Goal: Information Seeking & Learning: Learn about a topic

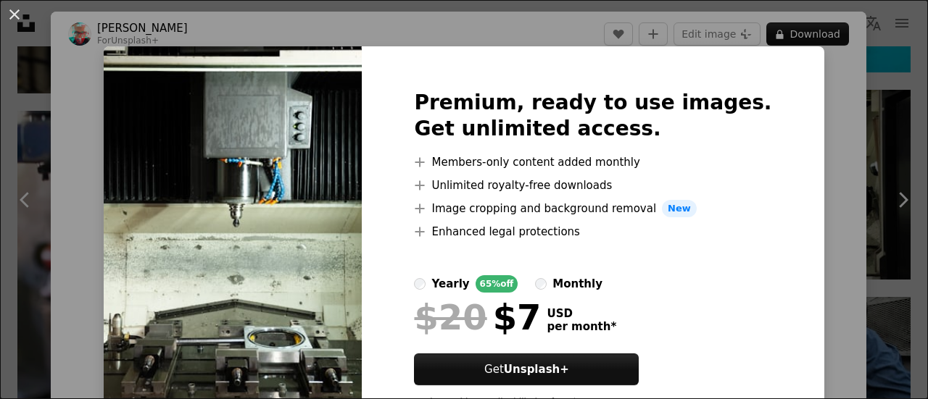
scroll to position [65, 0]
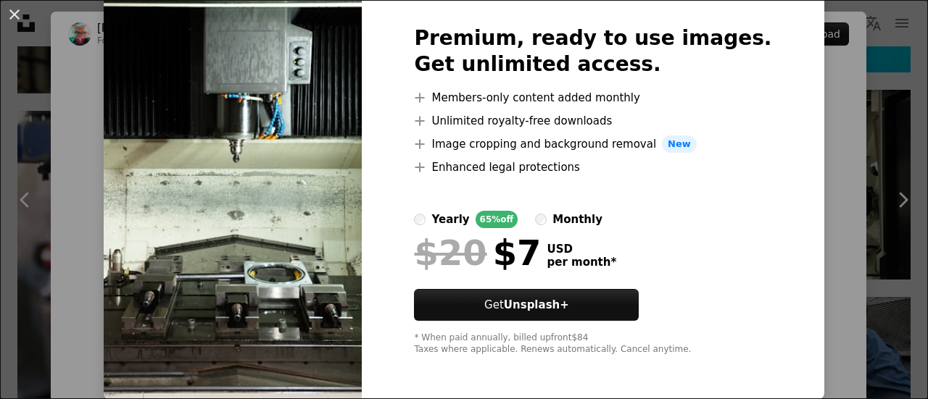
drag, startPoint x: 790, startPoint y: 143, endPoint x: 265, endPoint y: 236, distance: 533.1
click at [265, 236] on img at bounding box center [233, 191] width 258 height 418
click at [15, 17] on button "An X shape" at bounding box center [14, 14] width 17 height 17
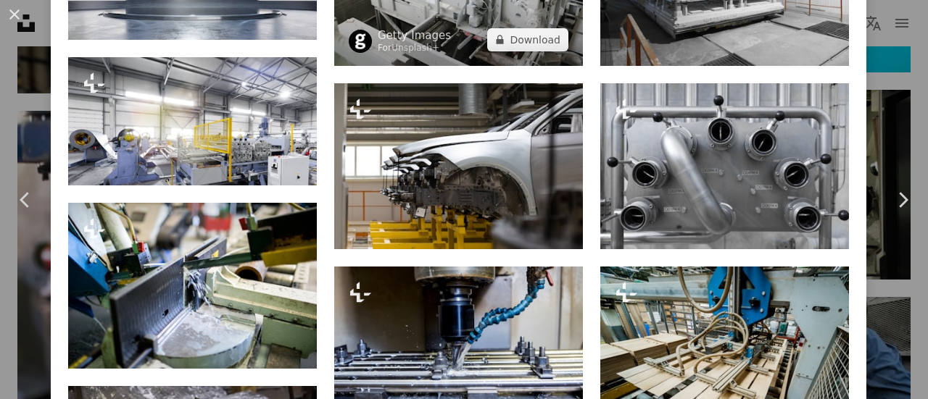
scroll to position [1139, 0]
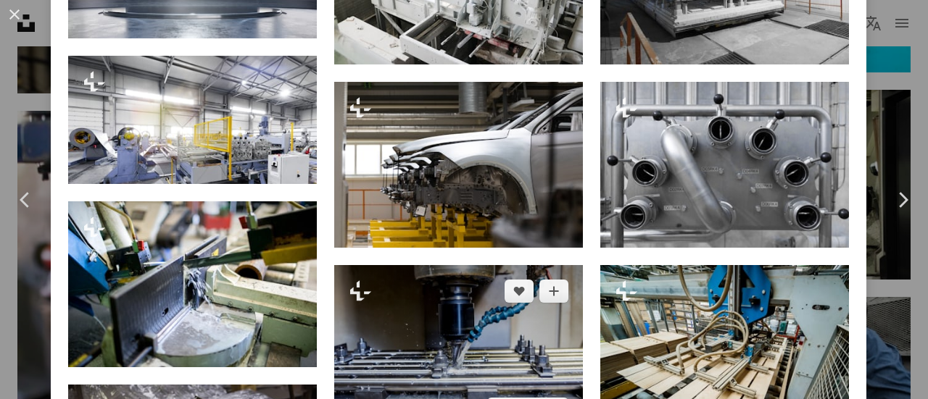
click at [398, 297] on img at bounding box center [458, 350] width 249 height 170
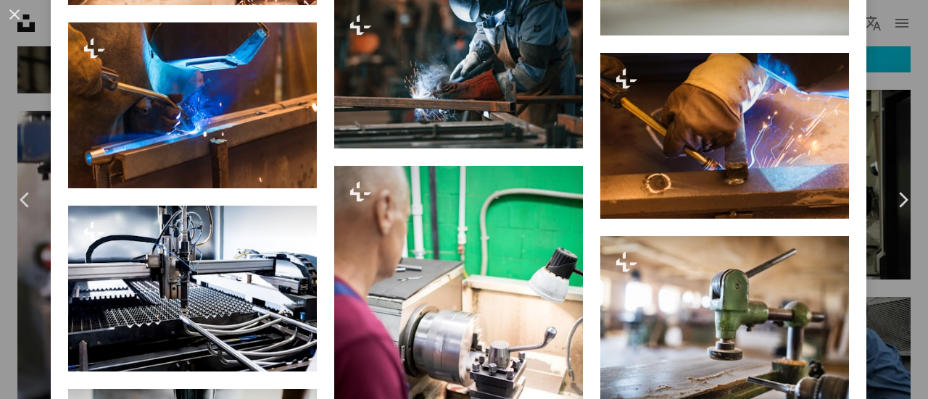
scroll to position [2387, 0]
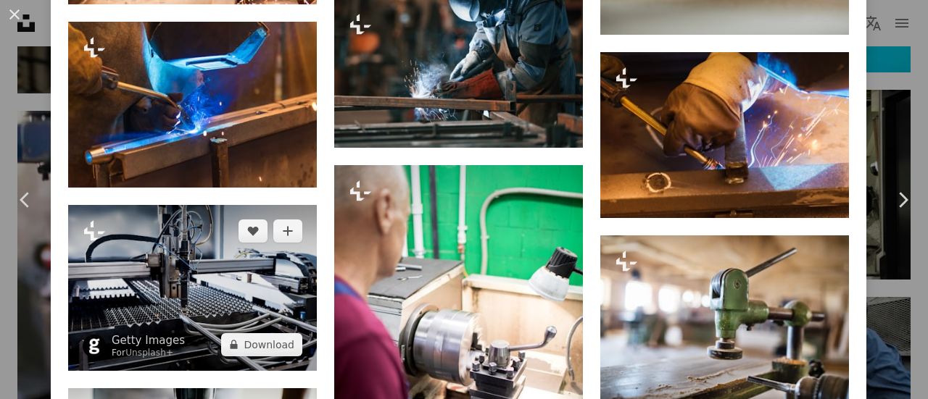
click at [173, 239] on img at bounding box center [192, 288] width 249 height 166
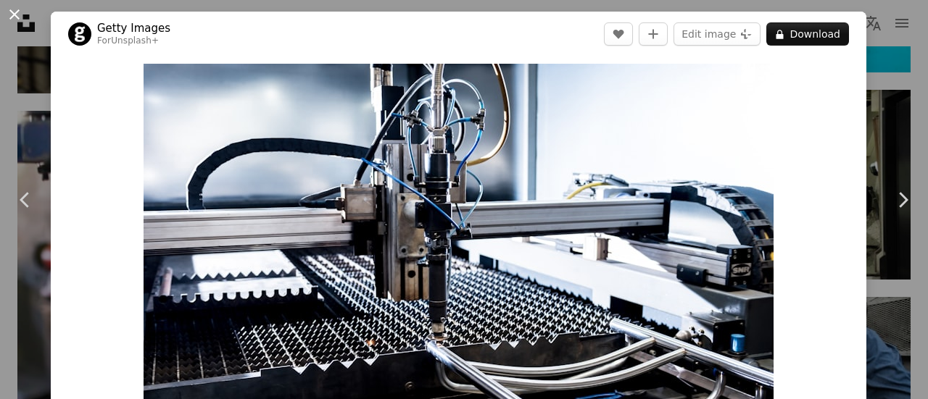
click at [19, 18] on button "An X shape" at bounding box center [14, 14] width 17 height 17
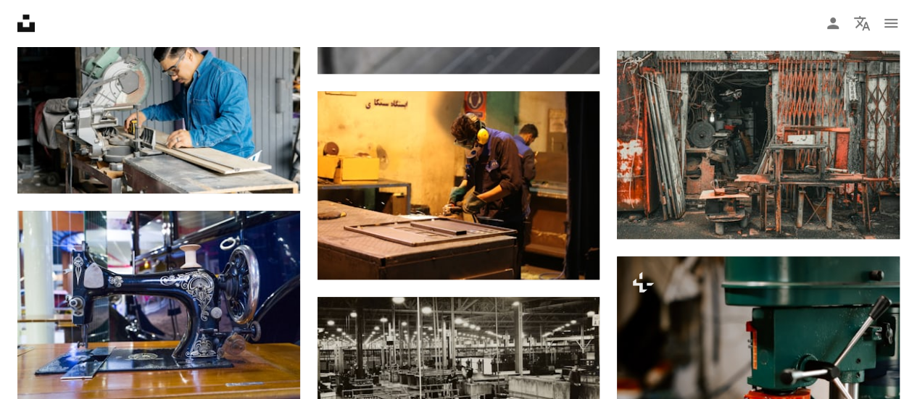
scroll to position [3274, 0]
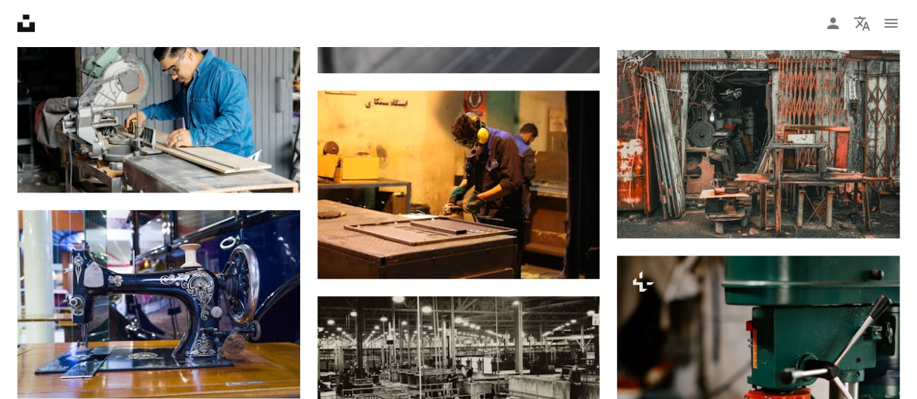
drag, startPoint x: 106, startPoint y: 180, endPoint x: 64, endPoint y: 206, distance: 49.5
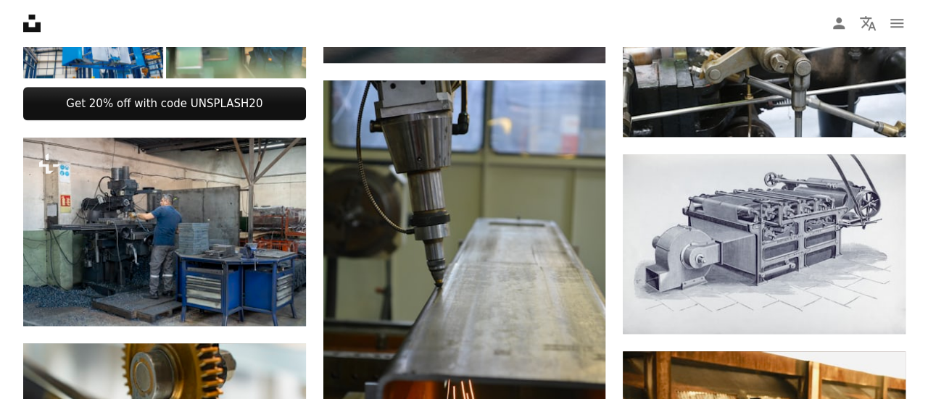
scroll to position [697, 0]
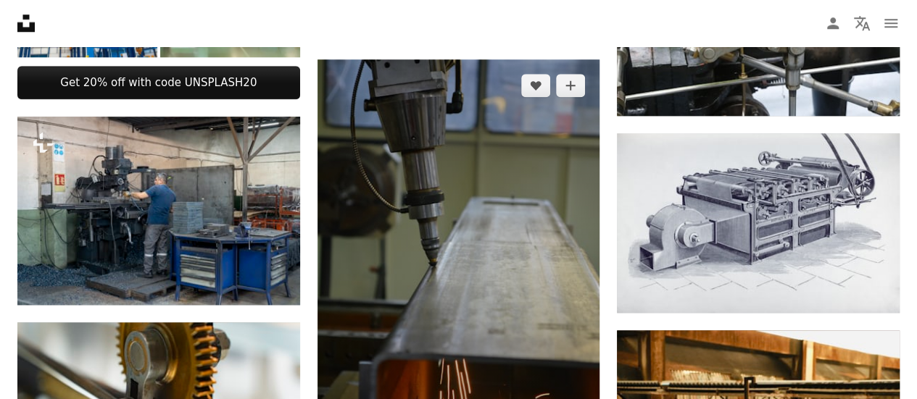
click at [400, 265] on img at bounding box center [459, 271] width 283 height 424
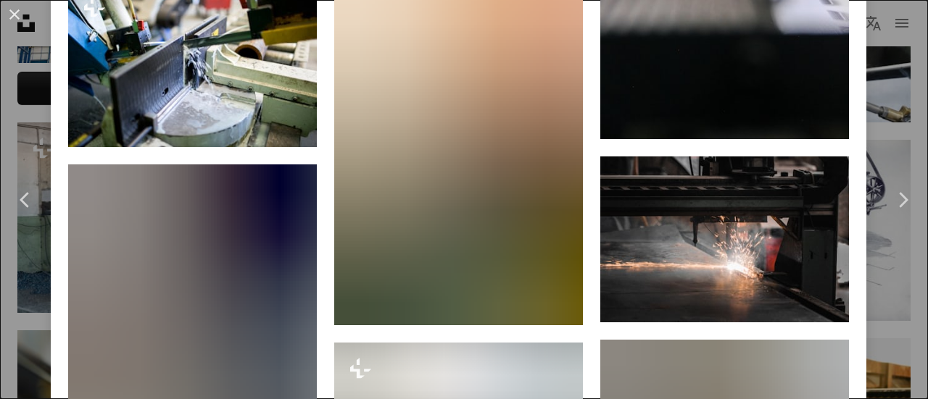
scroll to position [1936, 0]
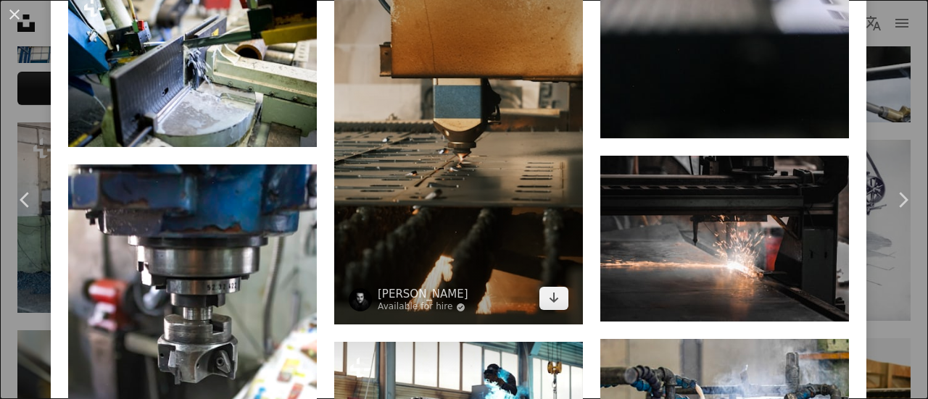
click at [400, 265] on img at bounding box center [458, 138] width 249 height 373
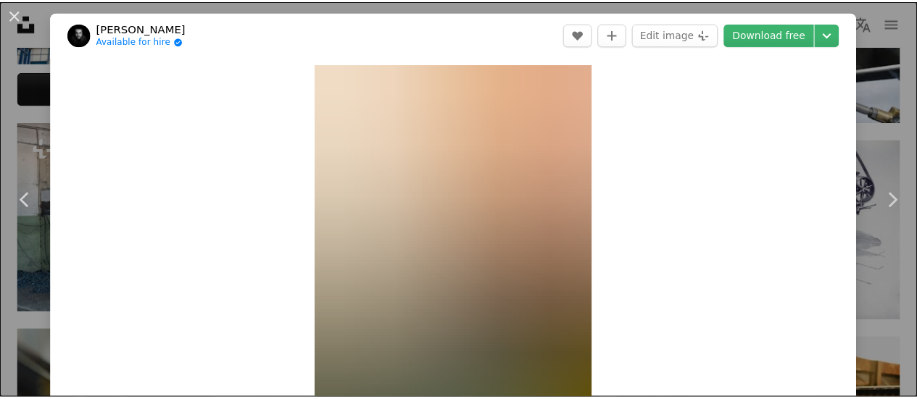
scroll to position [232, 0]
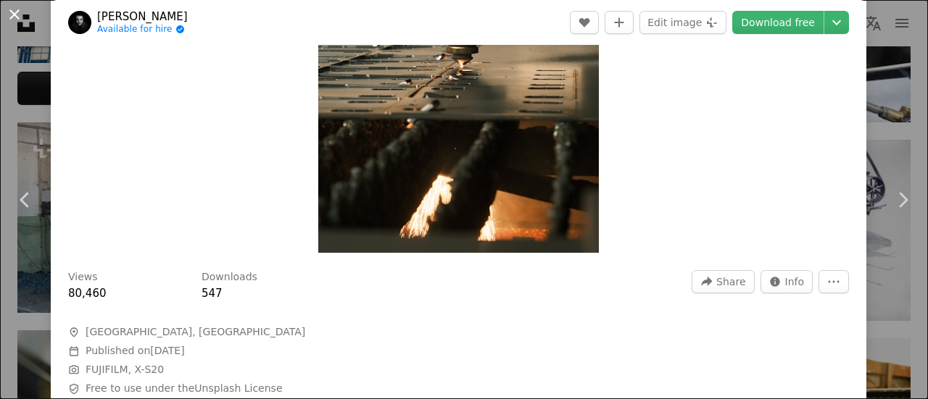
click at [13, 11] on button "An X shape" at bounding box center [14, 14] width 17 height 17
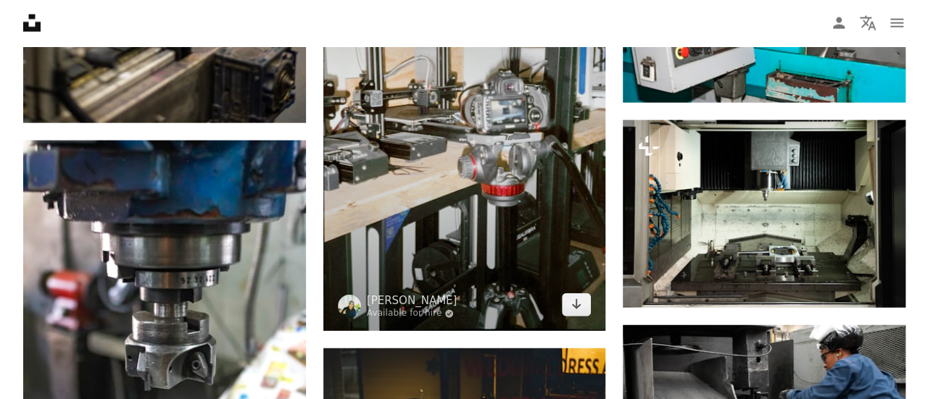
scroll to position [1731, 0]
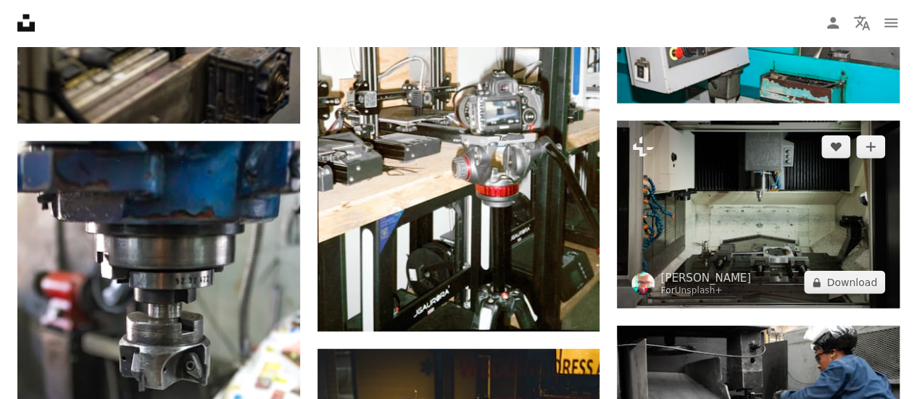
click at [731, 211] on img at bounding box center [758, 215] width 283 height 188
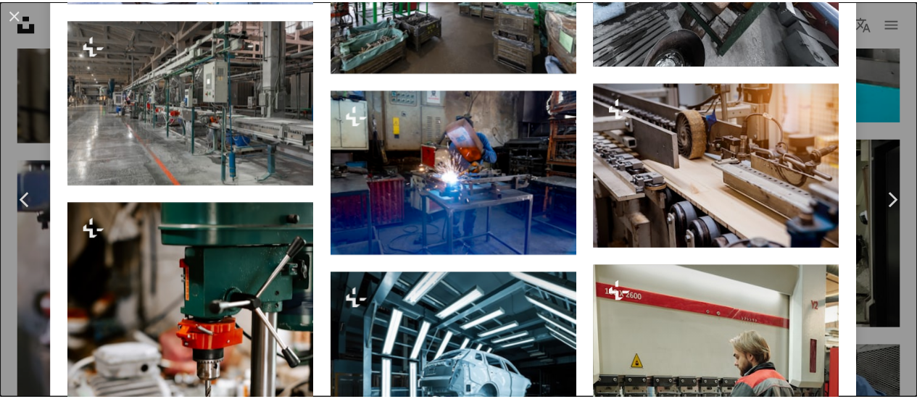
scroll to position [2433, 0]
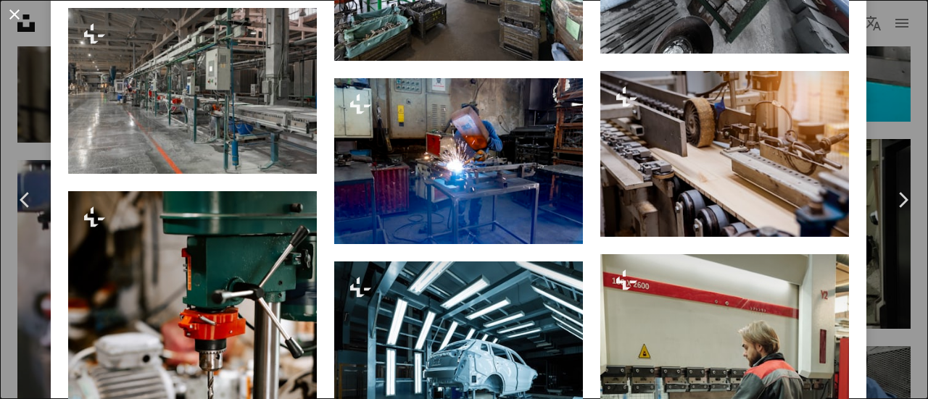
click at [7, 9] on button "An X shape" at bounding box center [14, 14] width 17 height 17
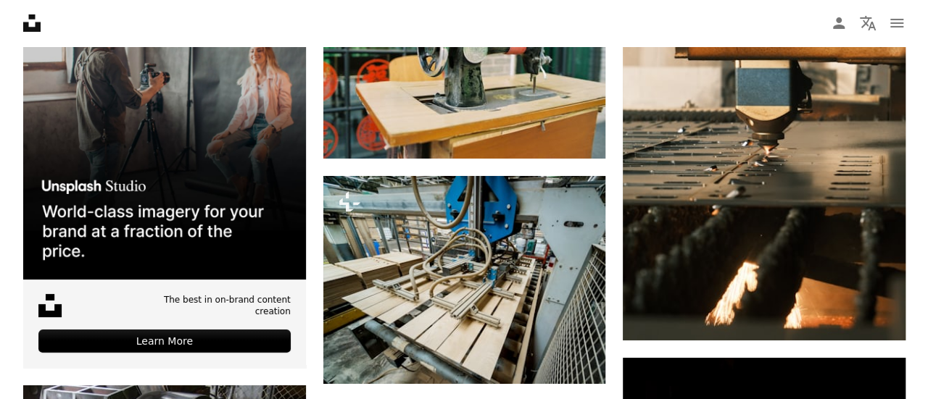
scroll to position [2523, 0]
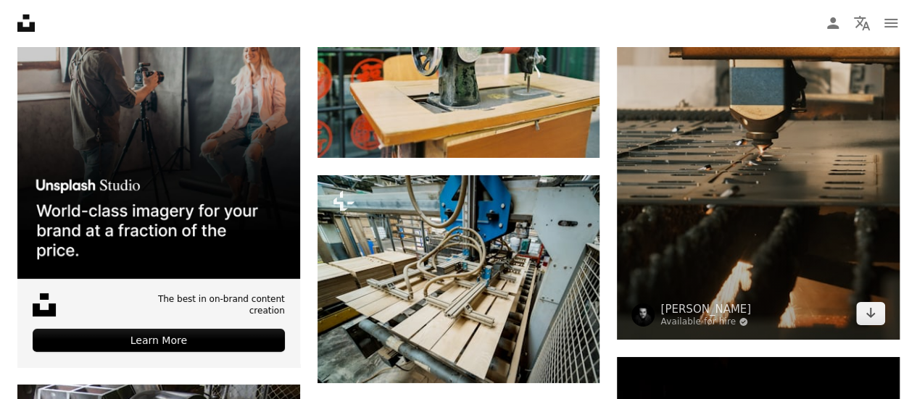
click at [686, 191] on img at bounding box center [758, 127] width 283 height 423
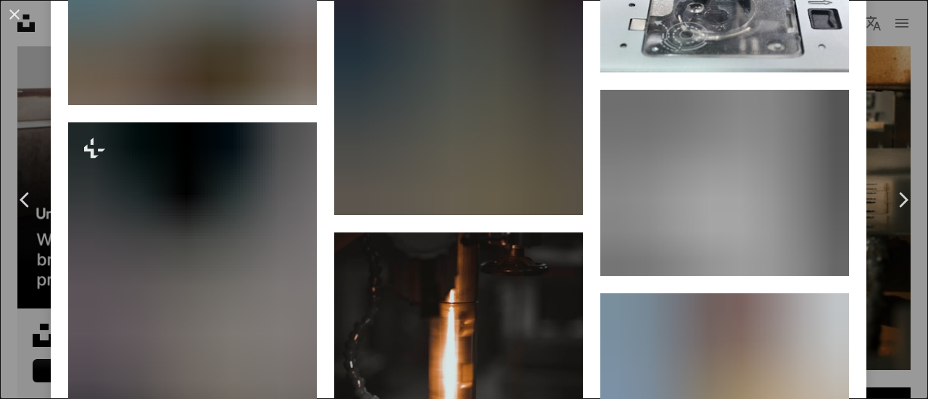
scroll to position [5353, 0]
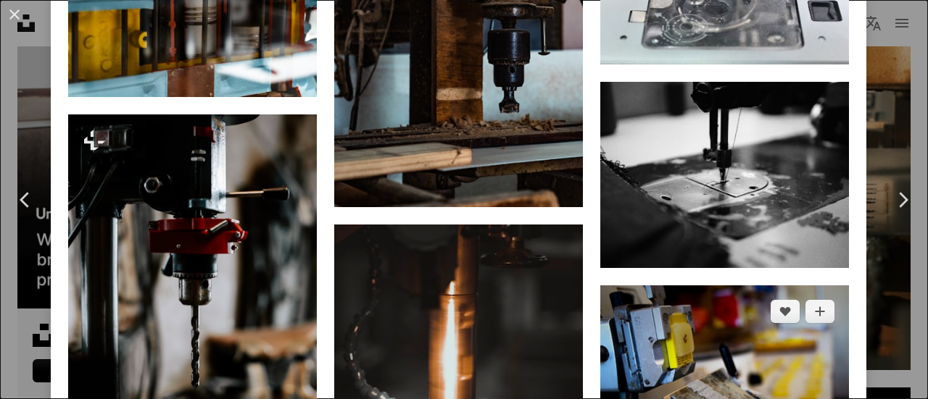
click at [623, 286] on img at bounding box center [724, 369] width 249 height 166
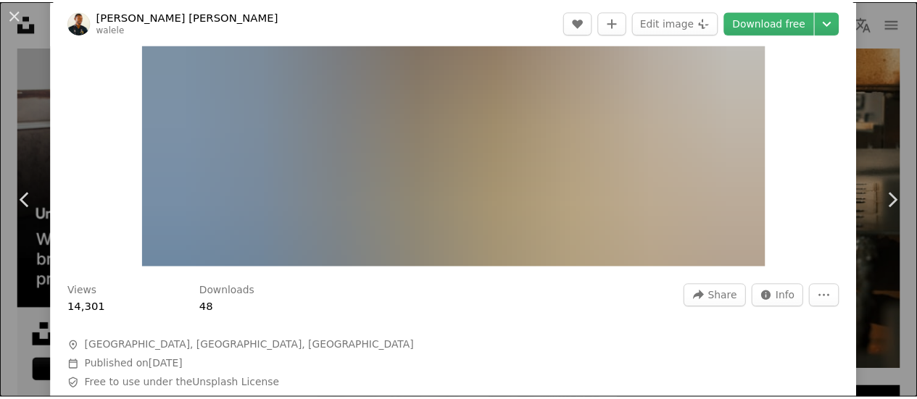
scroll to position [227, 0]
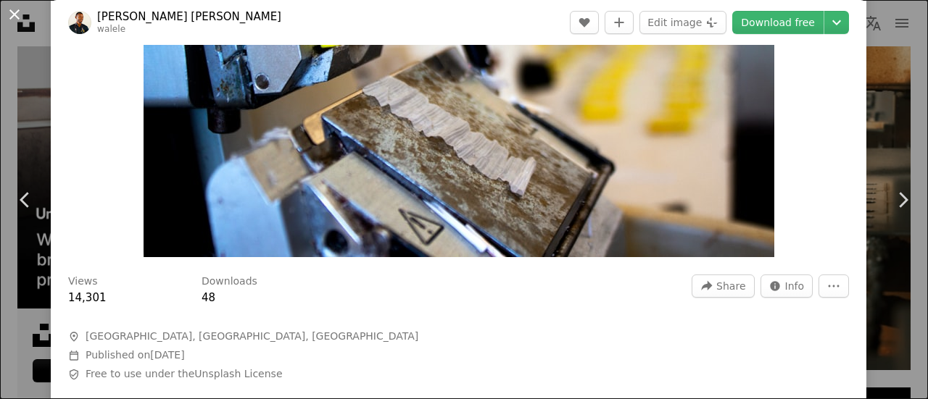
click at [10, 9] on button "An X shape" at bounding box center [14, 14] width 17 height 17
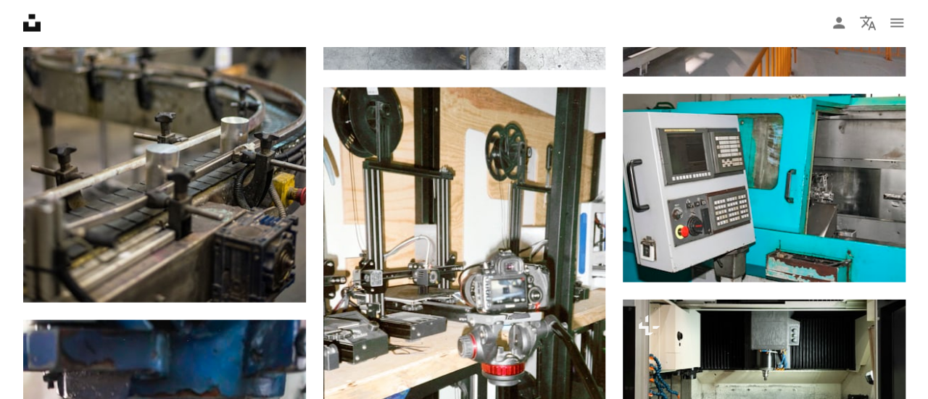
scroll to position [1551, 0]
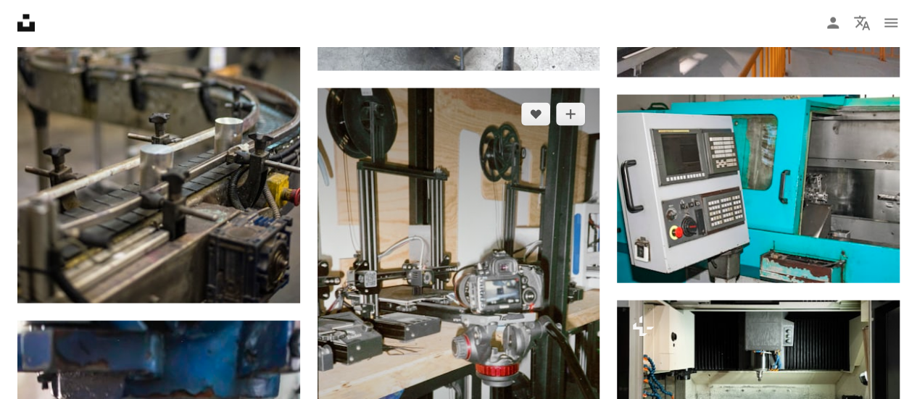
click at [502, 221] on img at bounding box center [459, 300] width 283 height 424
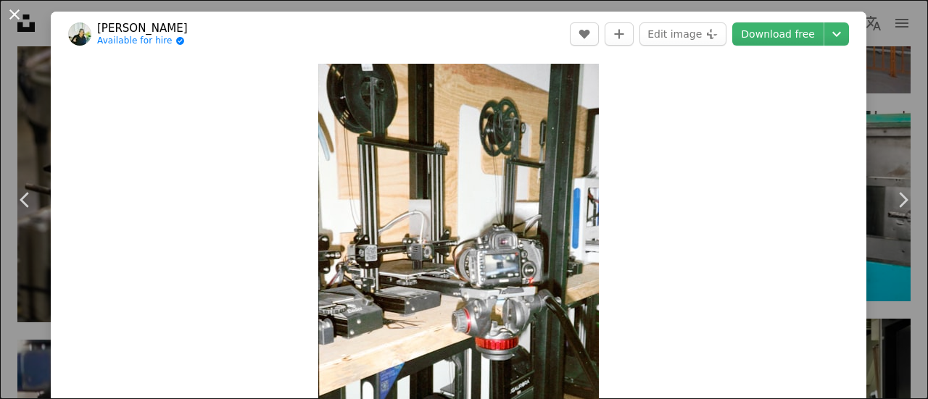
click at [11, 14] on button "An X shape" at bounding box center [14, 14] width 17 height 17
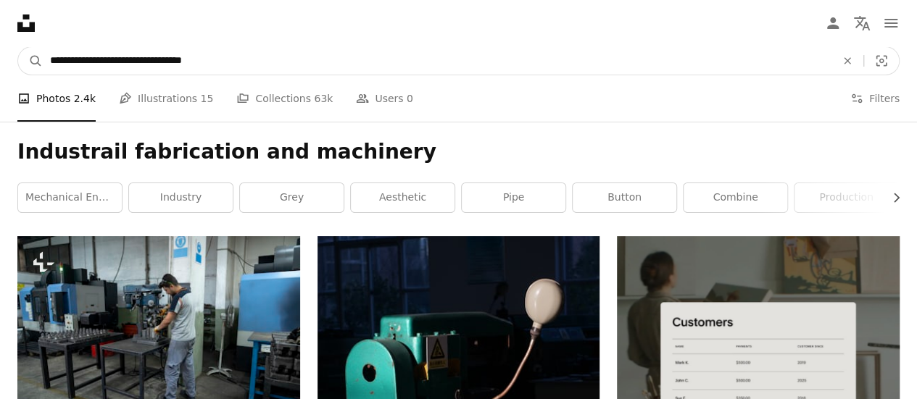
click at [255, 57] on input "**********" at bounding box center [437, 61] width 789 height 28
type input "*"
type input "**********"
click button "A magnifying glass" at bounding box center [30, 61] width 25 height 28
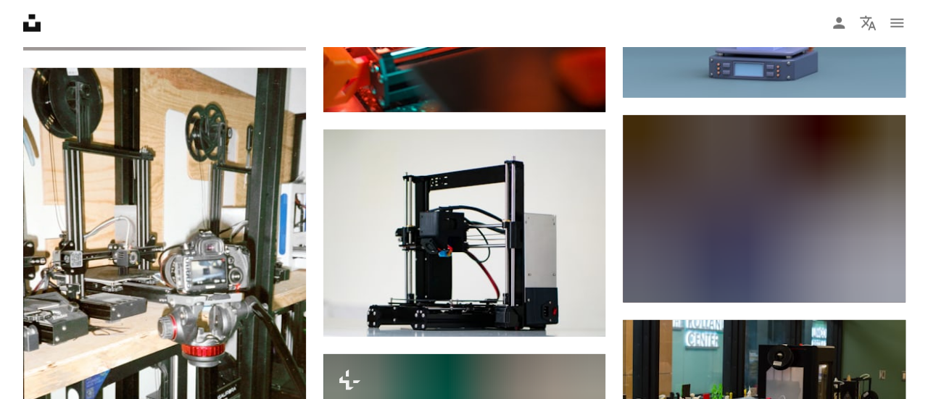
scroll to position [2051, 0]
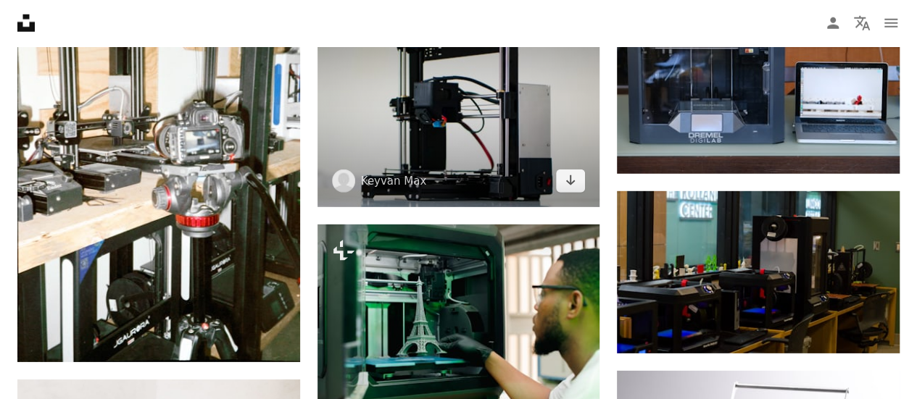
click at [418, 147] on img at bounding box center [459, 103] width 283 height 207
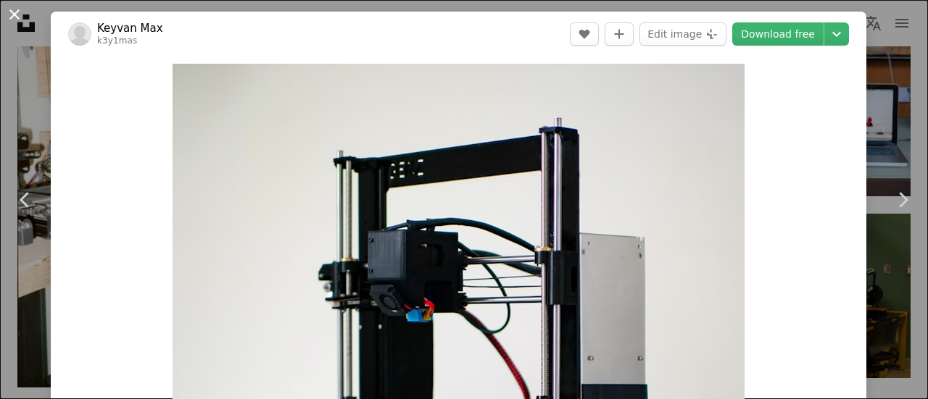
click at [16, 22] on button "An X shape" at bounding box center [14, 14] width 17 height 17
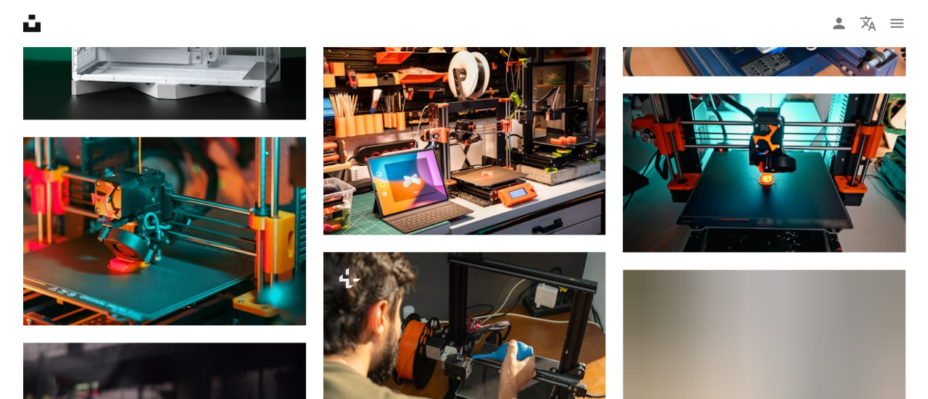
scroll to position [3518, 0]
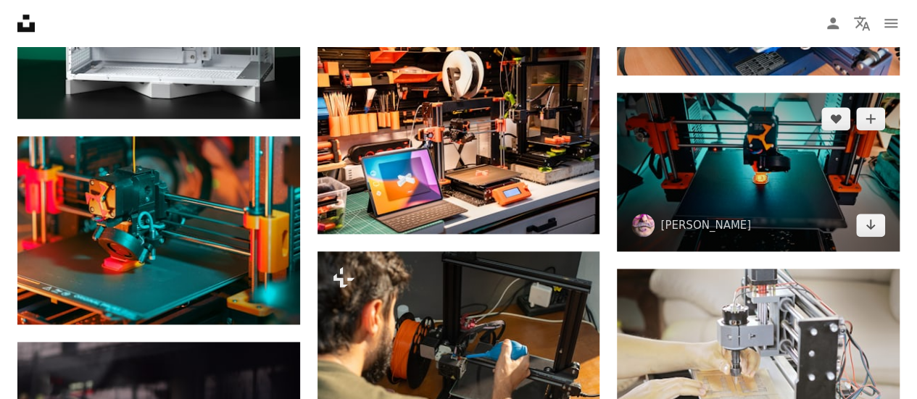
click at [715, 179] on img at bounding box center [758, 172] width 283 height 159
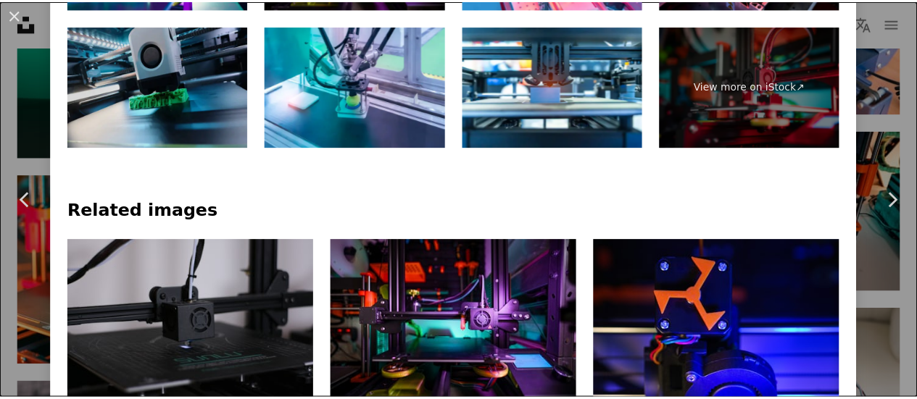
scroll to position [885, 0]
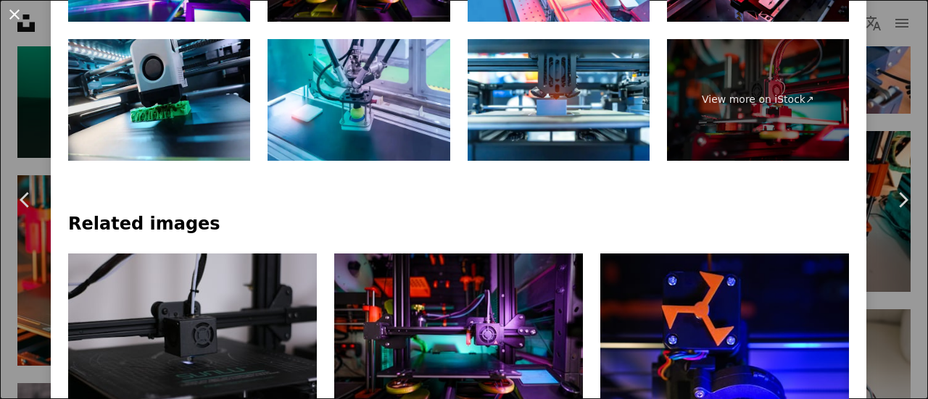
click at [16, 7] on button "An X shape" at bounding box center [14, 14] width 17 height 17
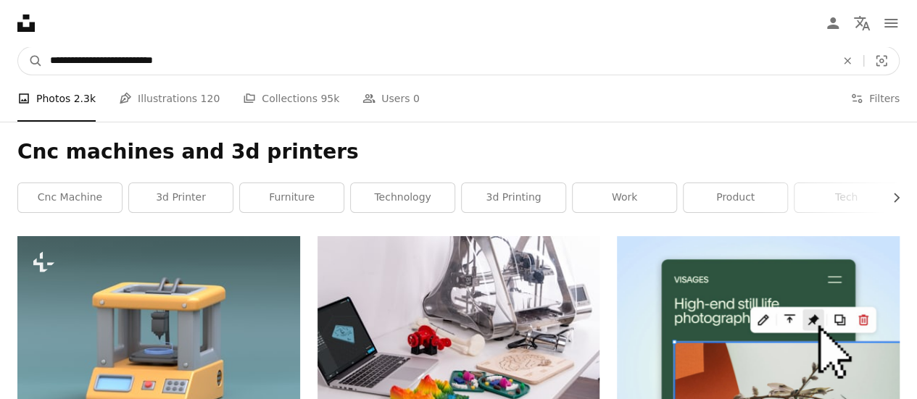
click at [252, 72] on input "**********" at bounding box center [437, 61] width 789 height 28
type input "**********"
click button "A magnifying glass" at bounding box center [30, 61] width 25 height 28
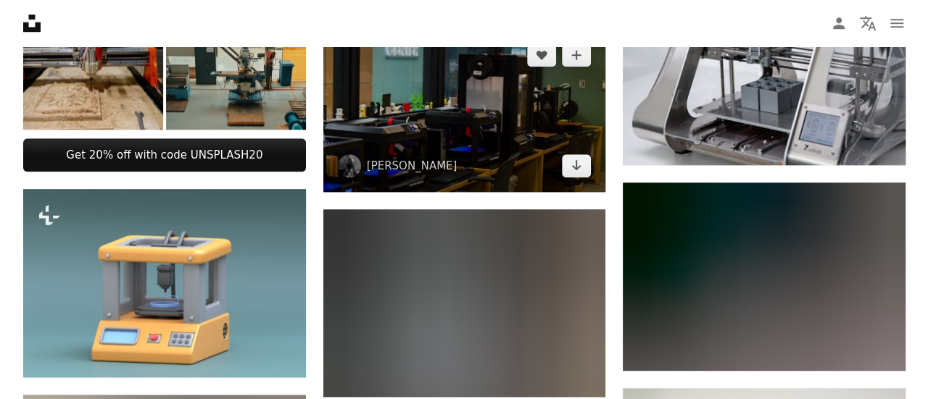
scroll to position [649, 0]
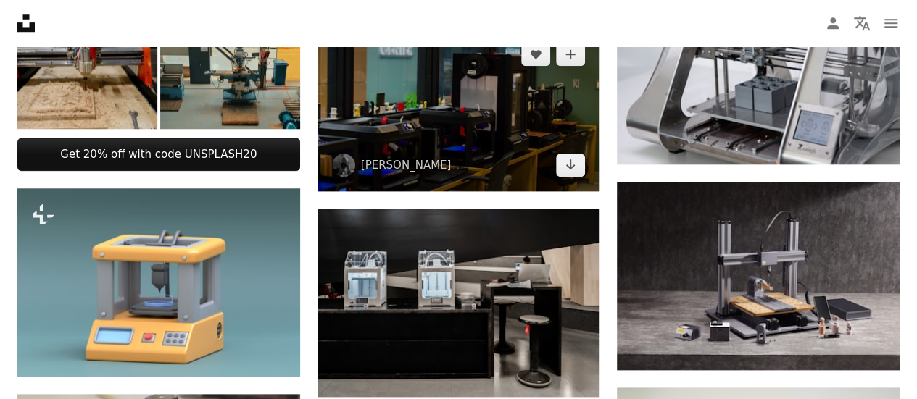
click at [360, 117] on img at bounding box center [459, 109] width 283 height 162
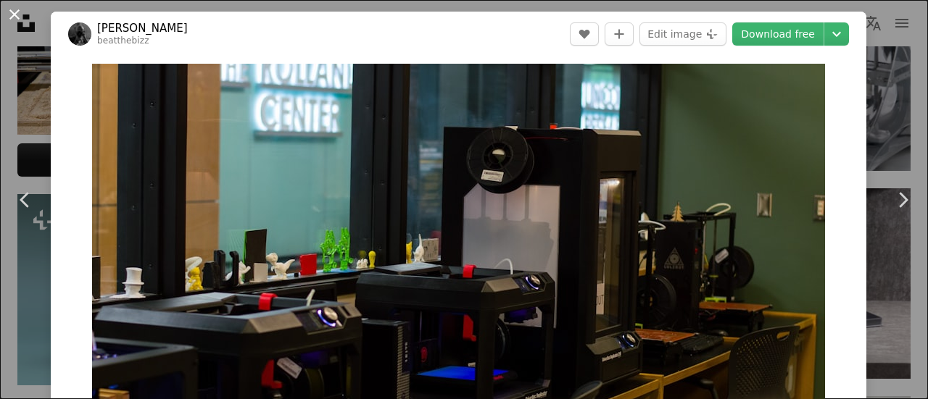
click at [22, 13] on button "An X shape" at bounding box center [14, 14] width 17 height 17
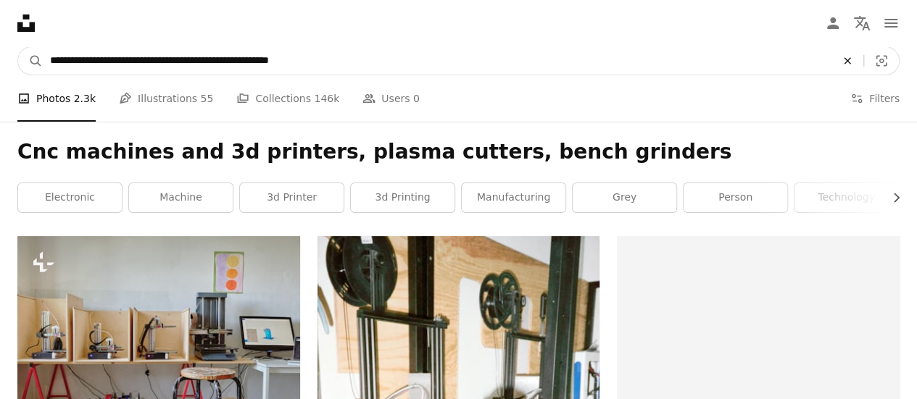
click at [842, 54] on button "An X shape" at bounding box center [848, 61] width 32 height 28
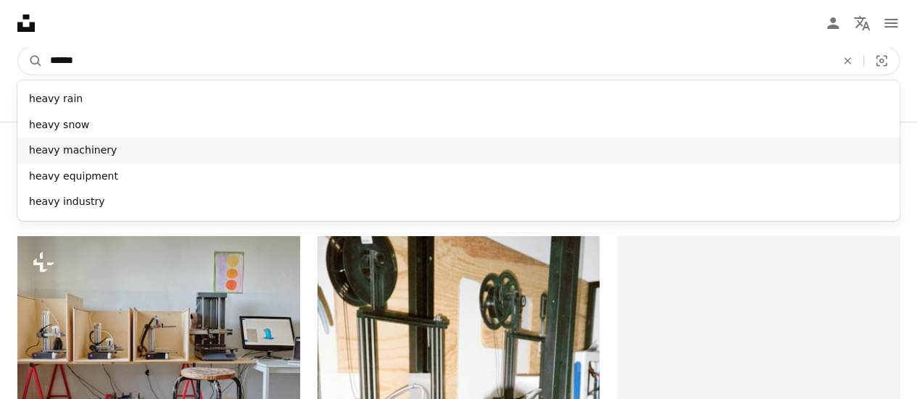
type input "*****"
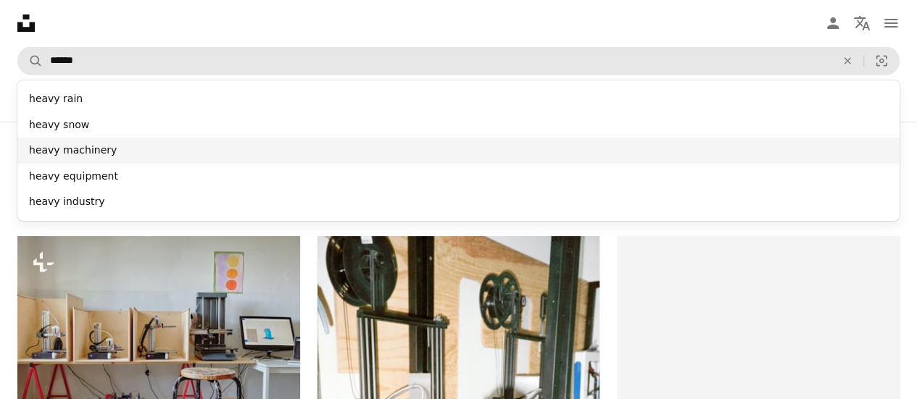
click at [96, 141] on div "heavy machinery" at bounding box center [458, 151] width 882 height 26
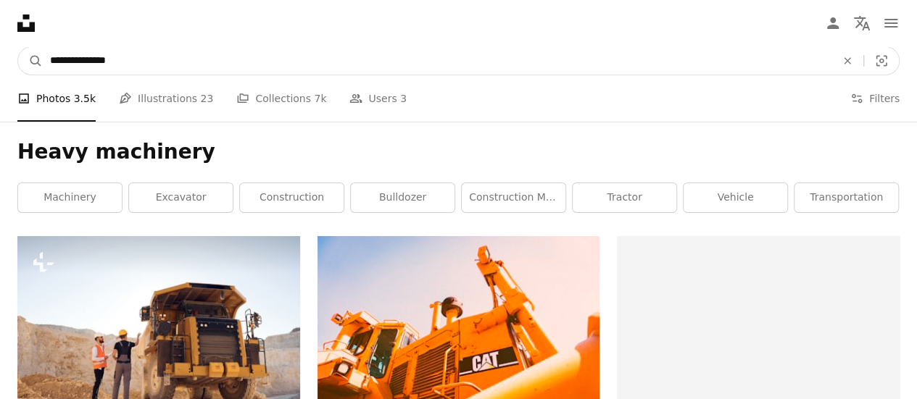
click at [197, 65] on input "**********" at bounding box center [437, 61] width 789 height 28
type input "**********"
click button "A magnifying glass" at bounding box center [30, 61] width 25 height 28
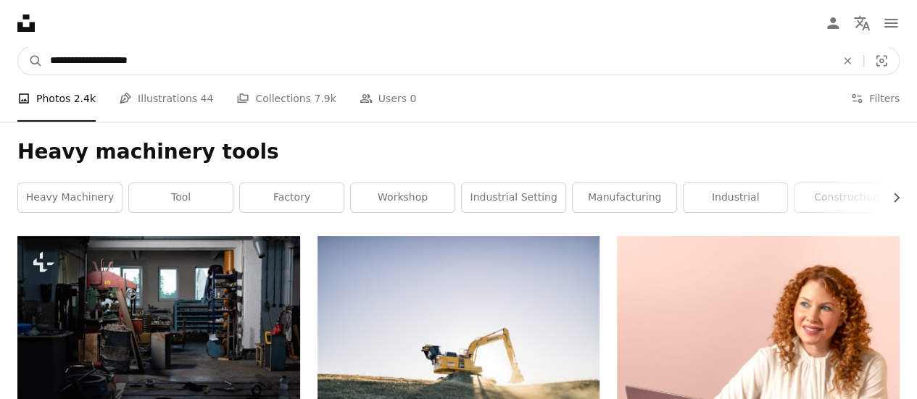
click at [210, 63] on input "**********" at bounding box center [437, 61] width 789 height 28
type input "**********"
click at [18, 47] on button "A magnifying glass" at bounding box center [30, 61] width 25 height 28
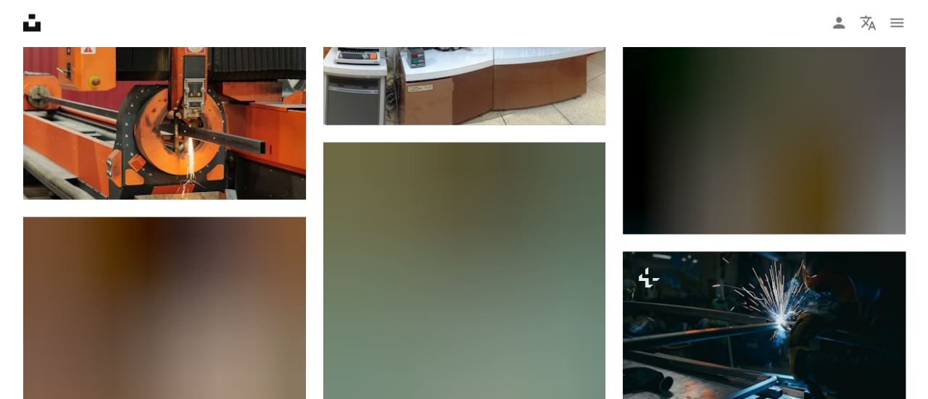
scroll to position [1445, 0]
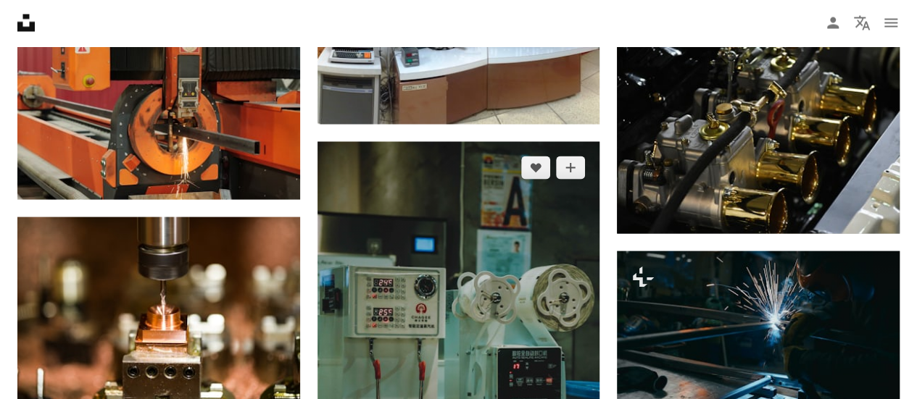
click at [357, 148] on img at bounding box center [459, 354] width 283 height 424
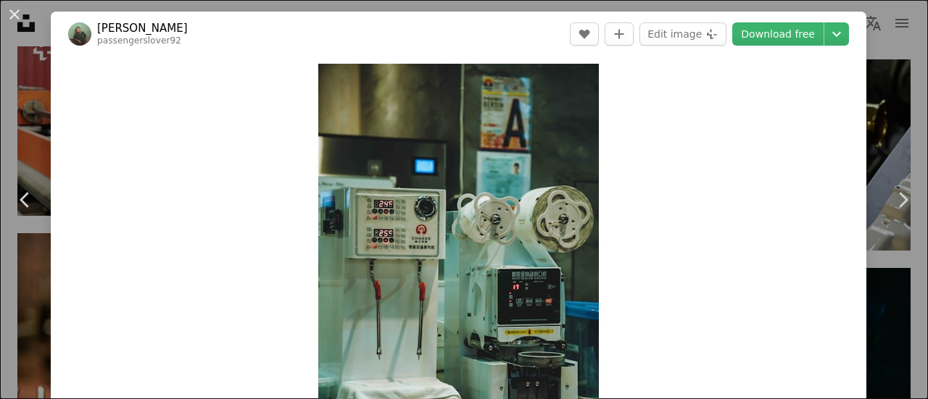
drag, startPoint x: 46, startPoint y: 1, endPoint x: 170, endPoint y: 183, distance: 219.8
click at [170, 183] on div "Zoom in" at bounding box center [459, 275] width 816 height 436
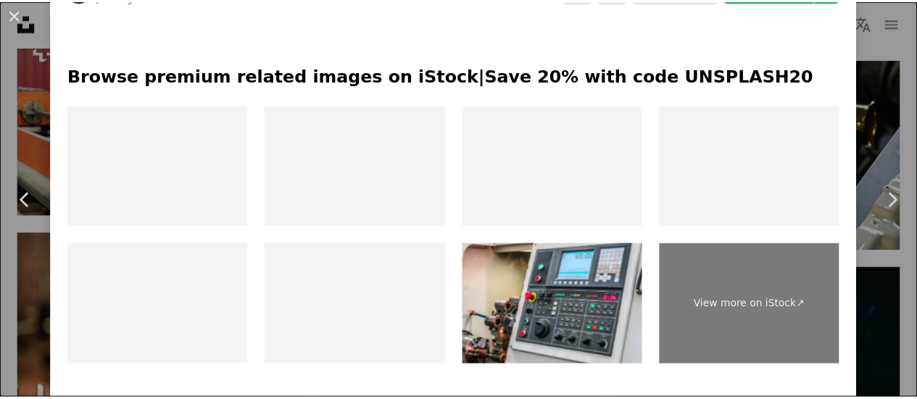
scroll to position [688, 0]
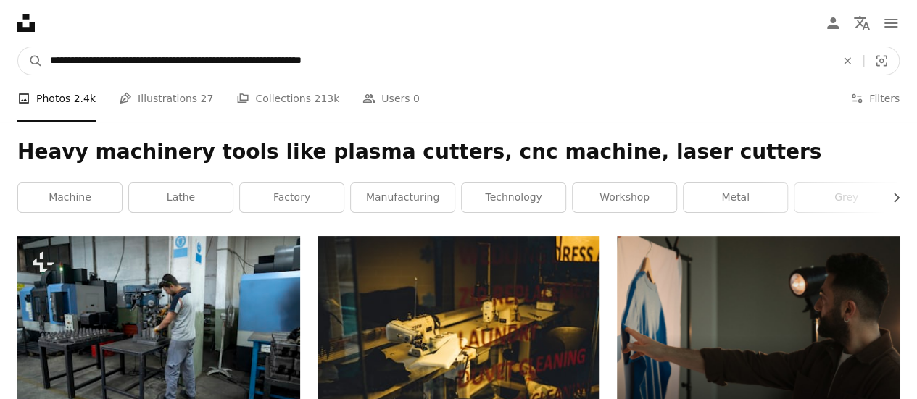
click at [386, 59] on input "**********" at bounding box center [437, 61] width 789 height 28
type input "*"
type input "**********"
click button "A magnifying glass" at bounding box center [30, 61] width 25 height 28
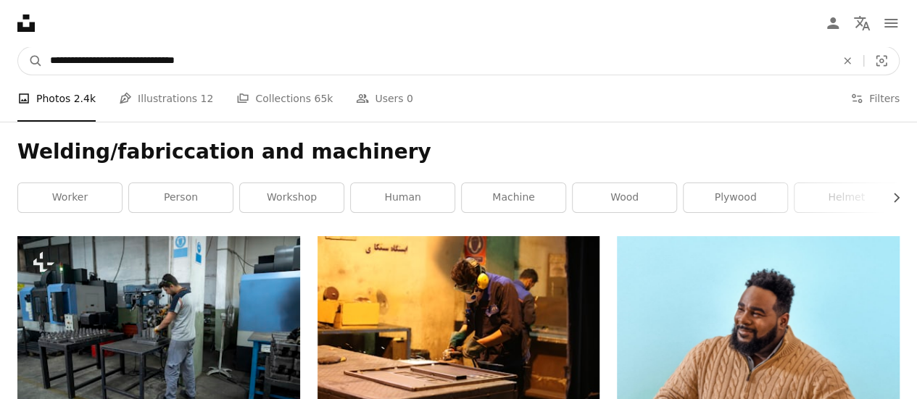
click at [115, 60] on input "**********" at bounding box center [437, 61] width 789 height 28
type input "**********"
click button "A magnifying glass" at bounding box center [30, 61] width 25 height 28
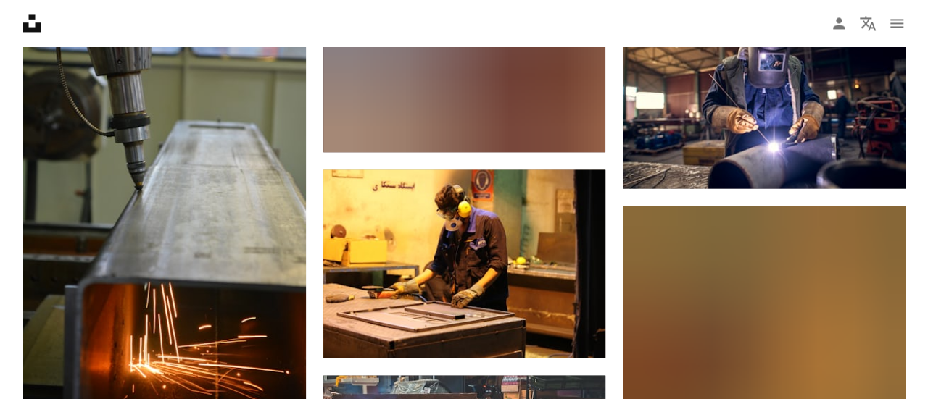
scroll to position [1224, 0]
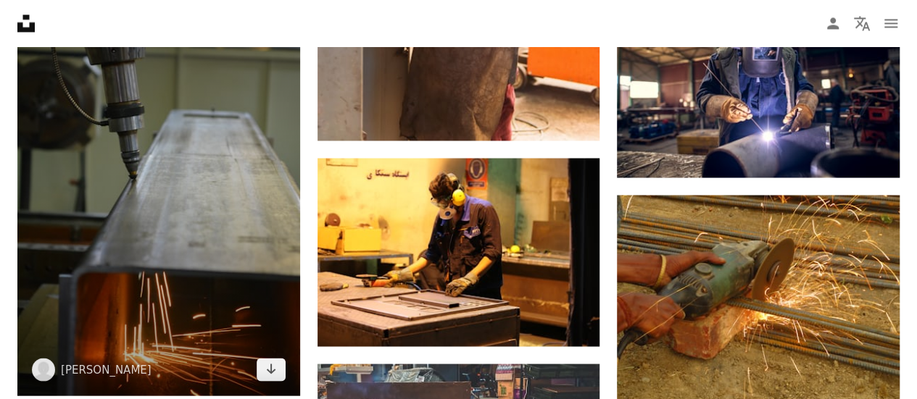
click at [297, 201] on img at bounding box center [158, 183] width 283 height 423
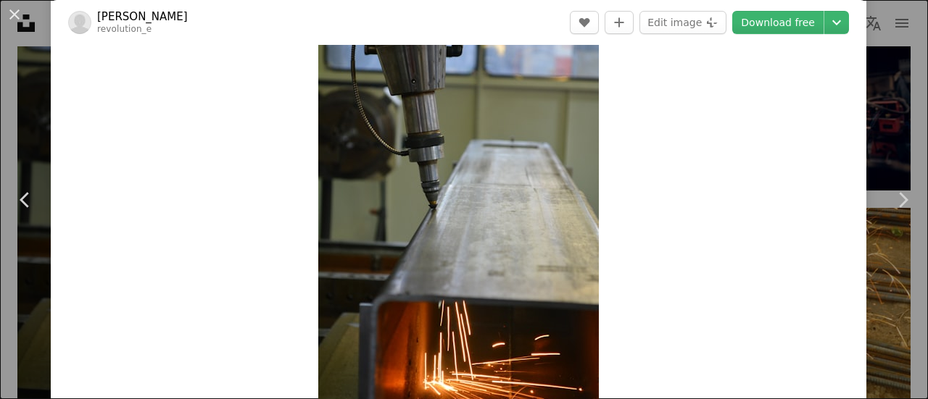
scroll to position [60, 0]
drag, startPoint x: 16, startPoint y: 24, endPoint x: 268, endPoint y: 265, distance: 348.2
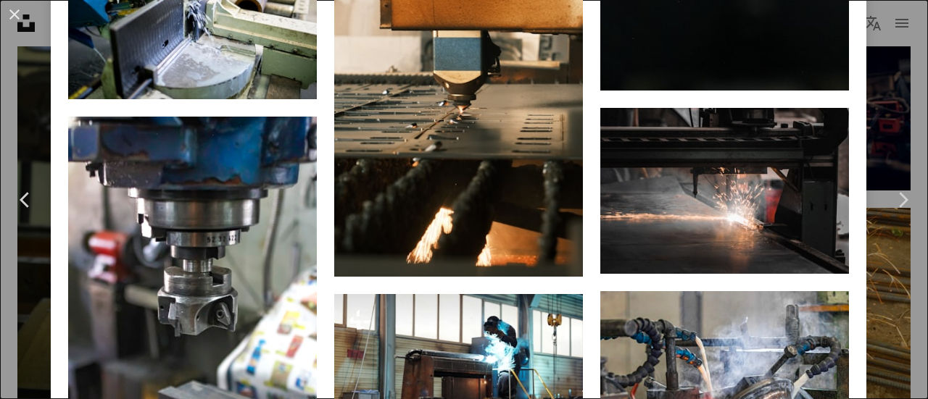
scroll to position [1984, 0]
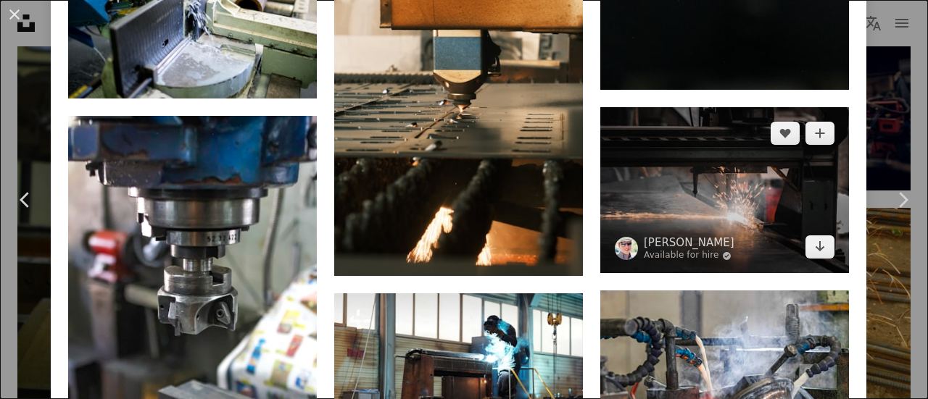
click at [658, 181] on img at bounding box center [724, 190] width 249 height 166
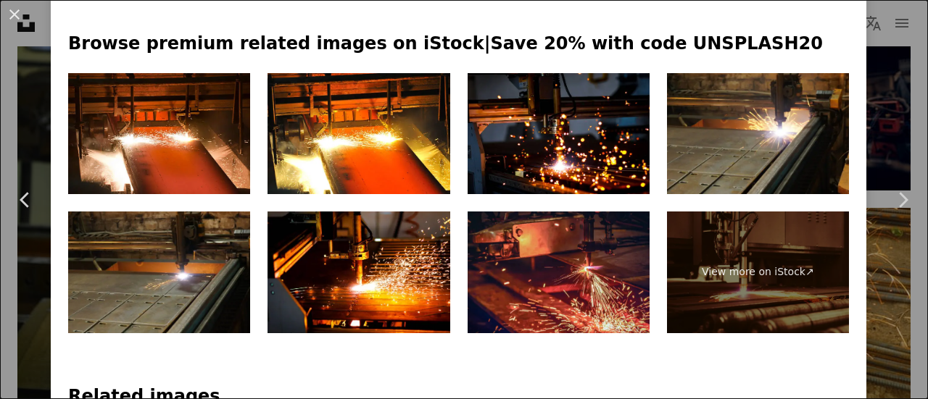
scroll to position [671, 0]
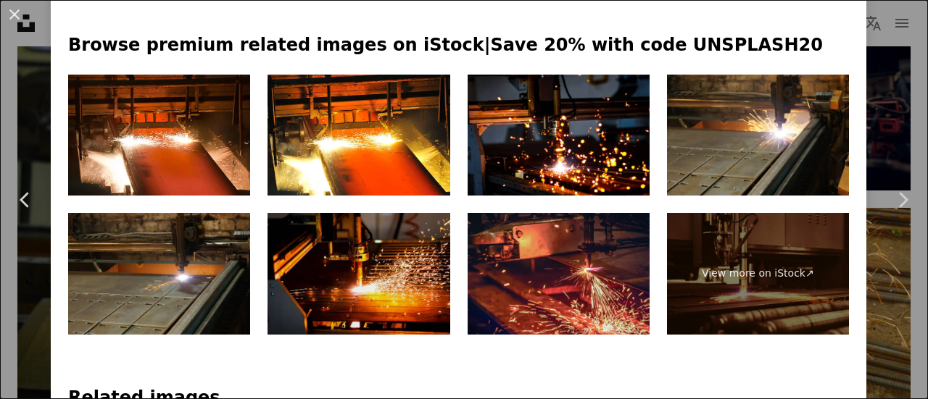
click at [364, 241] on img at bounding box center [359, 274] width 182 height 122
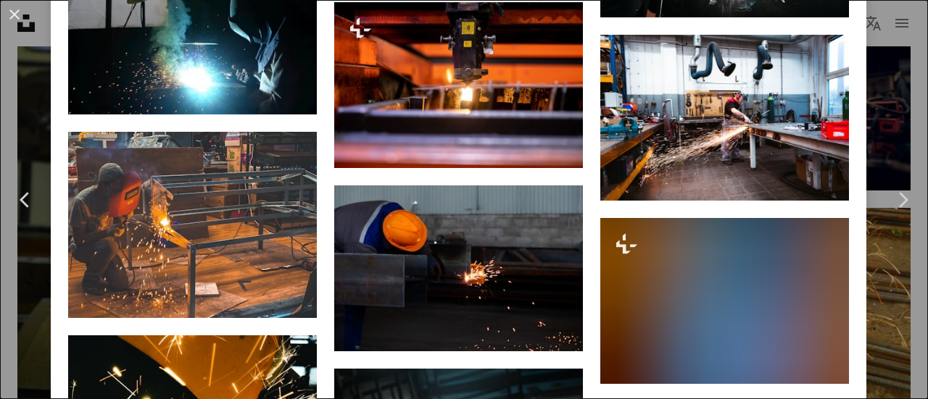
scroll to position [4180, 0]
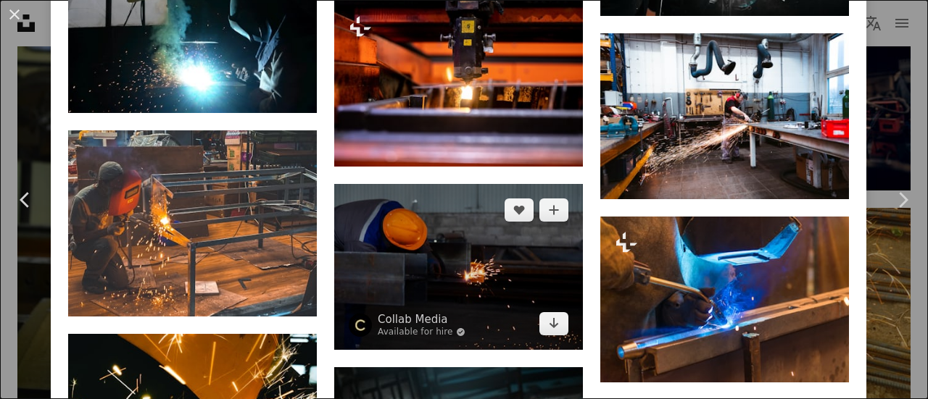
click at [403, 252] on img at bounding box center [458, 267] width 249 height 166
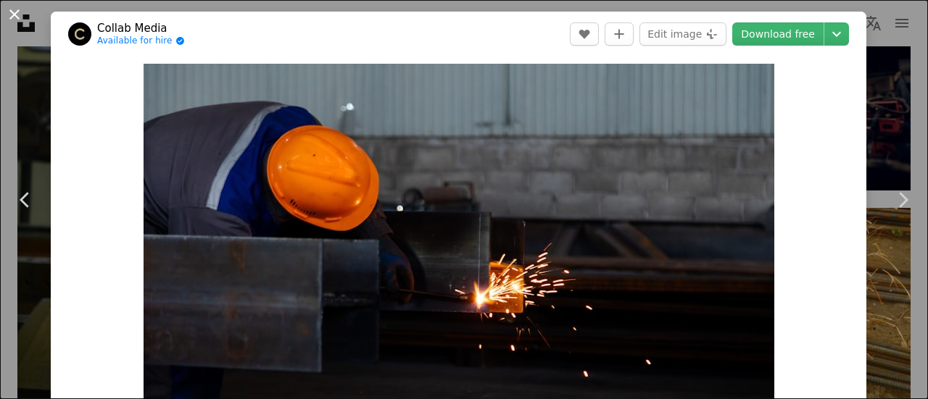
click at [19, 20] on button "An X shape" at bounding box center [14, 14] width 17 height 17
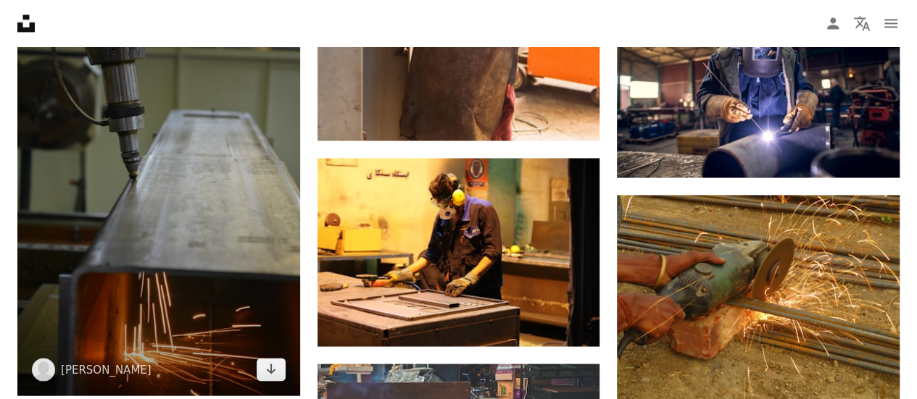
click at [214, 198] on img at bounding box center [158, 183] width 283 height 423
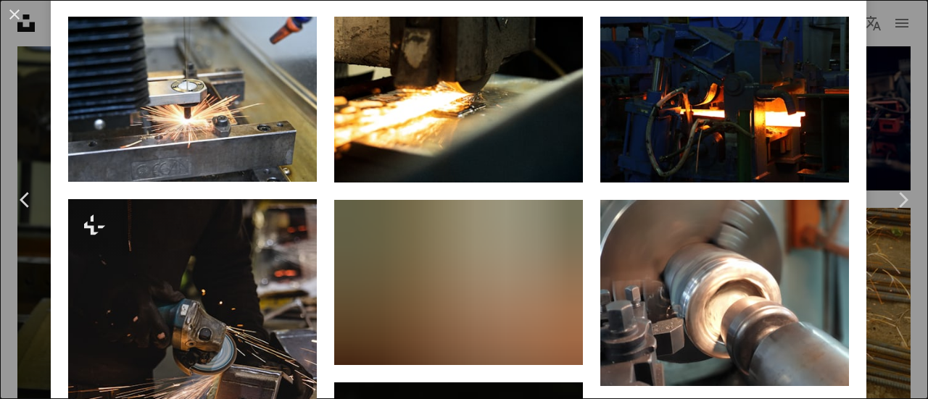
scroll to position [1115, 0]
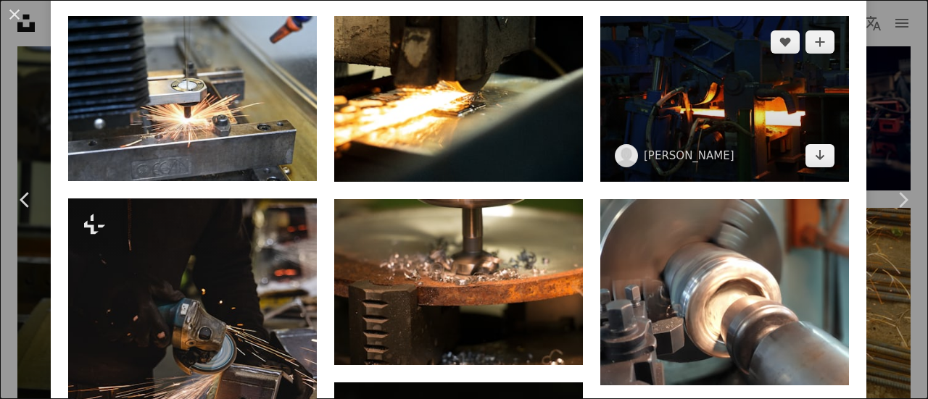
click at [712, 95] on img at bounding box center [724, 99] width 249 height 166
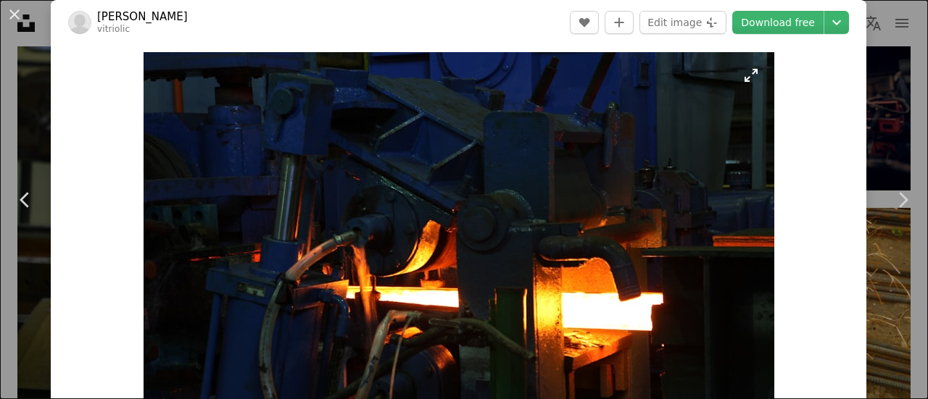
scroll to position [13, 0]
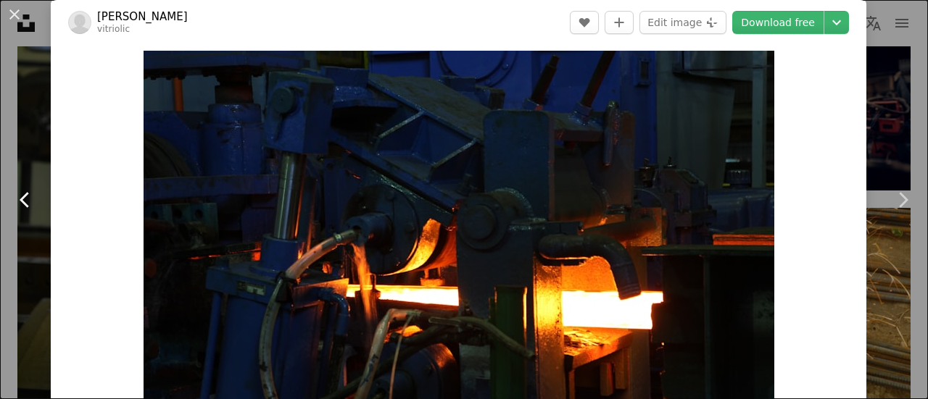
click at [32, 196] on icon "Chevron left" at bounding box center [25, 200] width 23 height 23
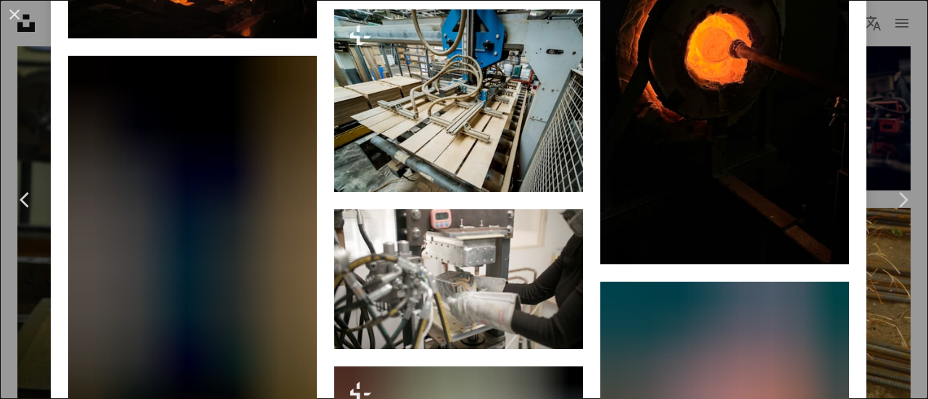
scroll to position [3170, 0]
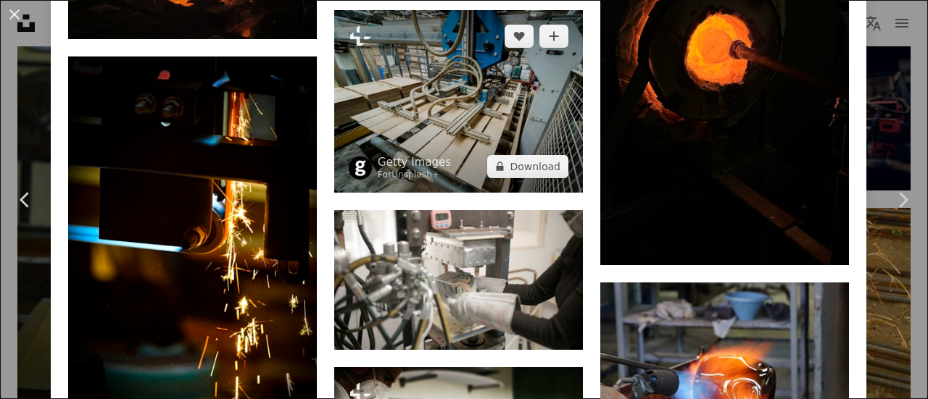
click at [447, 74] on img at bounding box center [458, 101] width 249 height 183
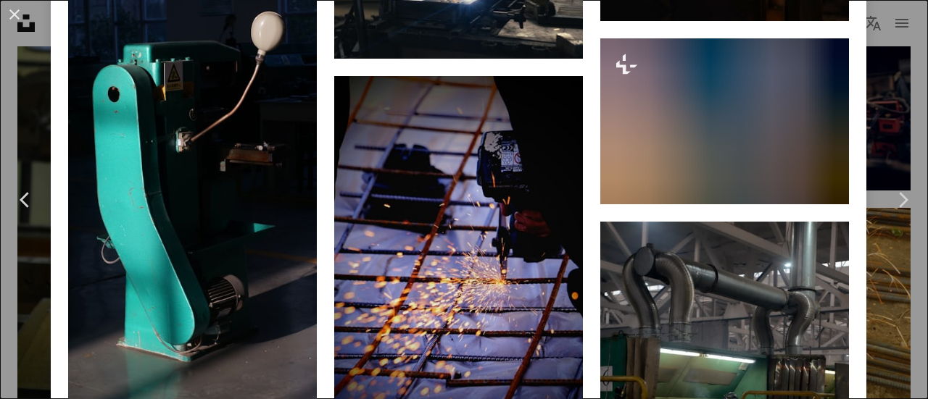
scroll to position [7533, 0]
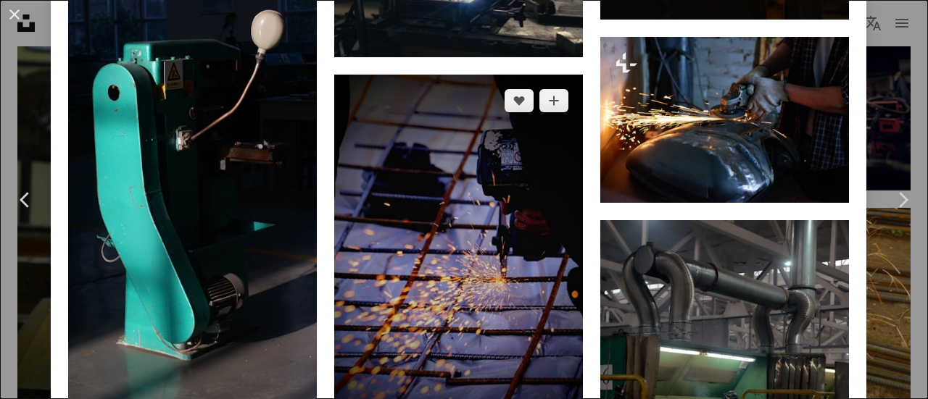
click at [426, 223] on img at bounding box center [458, 261] width 249 height 373
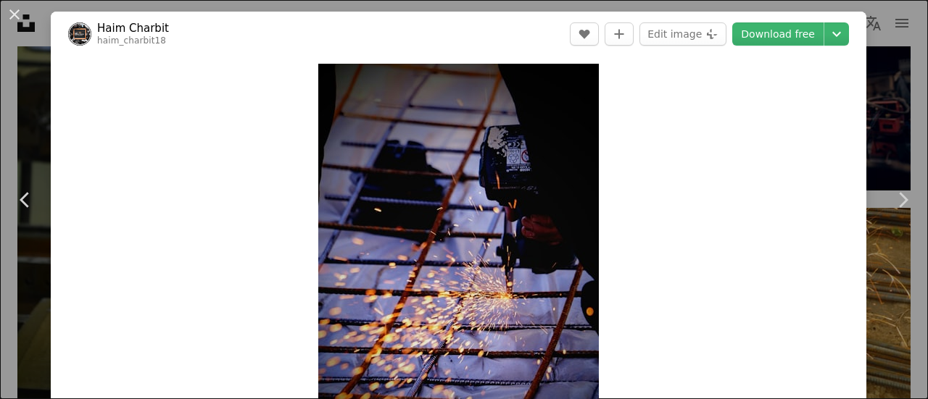
click at [426, 223] on img "Zoom in on this image" at bounding box center [458, 274] width 281 height 421
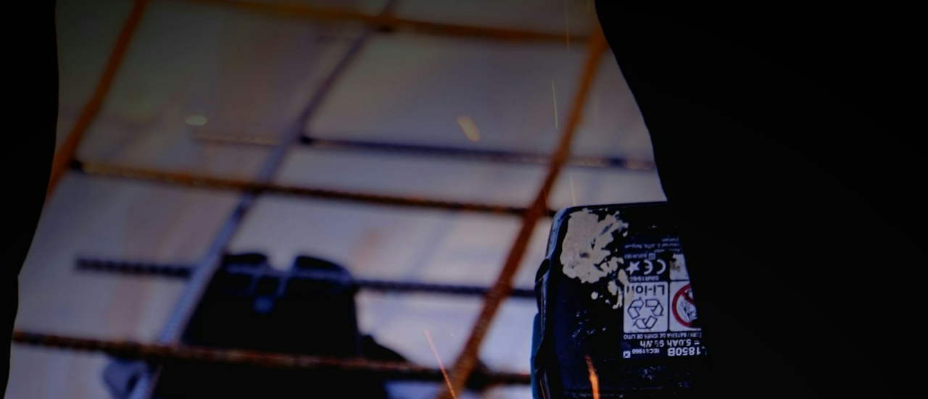
scroll to position [480, 0]
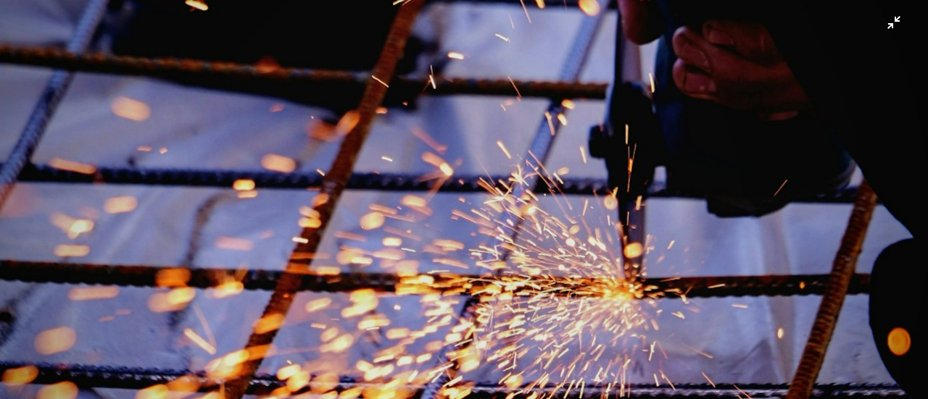
click at [426, 223] on img "Zoom out on this image" at bounding box center [463, 215] width 929 height 1393
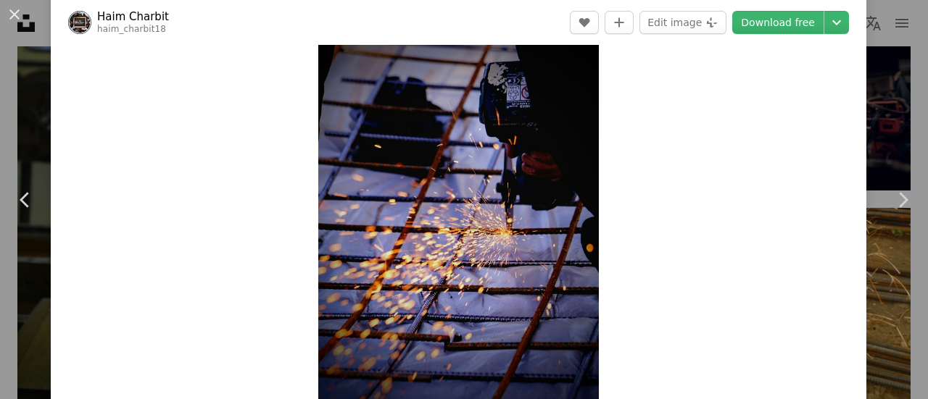
click at [426, 223] on img "Zoom in on this image" at bounding box center [458, 210] width 281 height 421
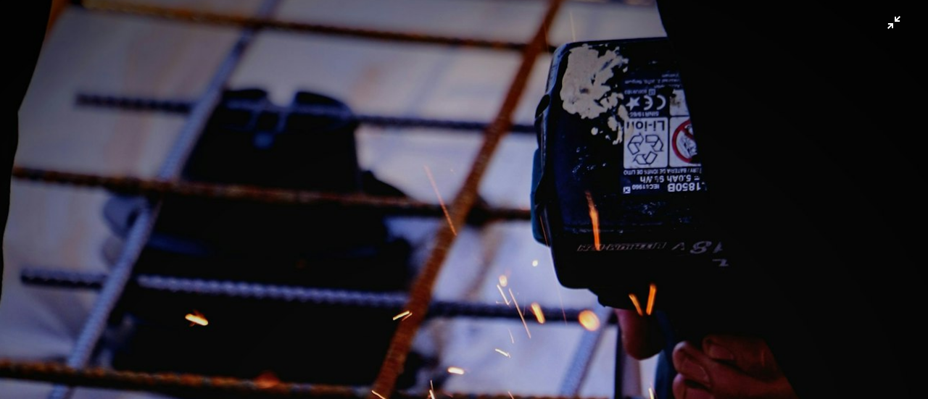
scroll to position [0, 0]
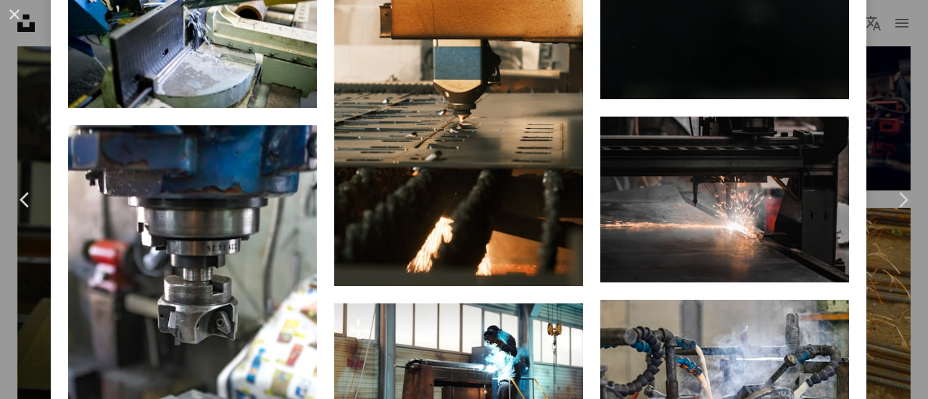
scroll to position [1976, 0]
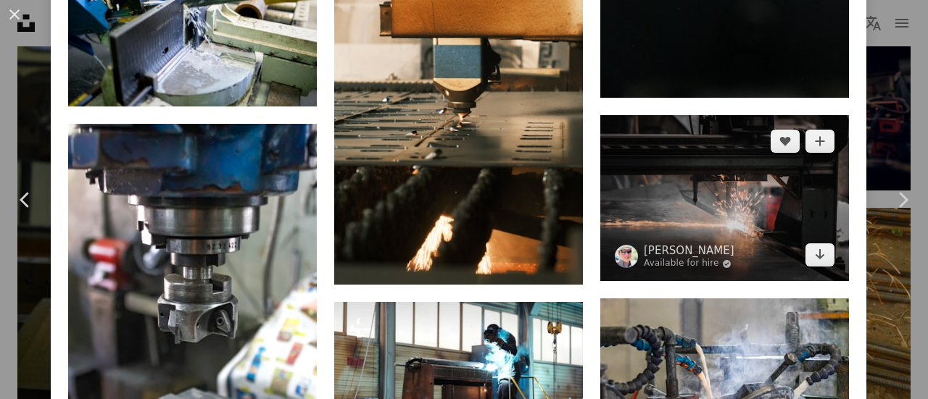
click at [702, 184] on img at bounding box center [724, 198] width 249 height 166
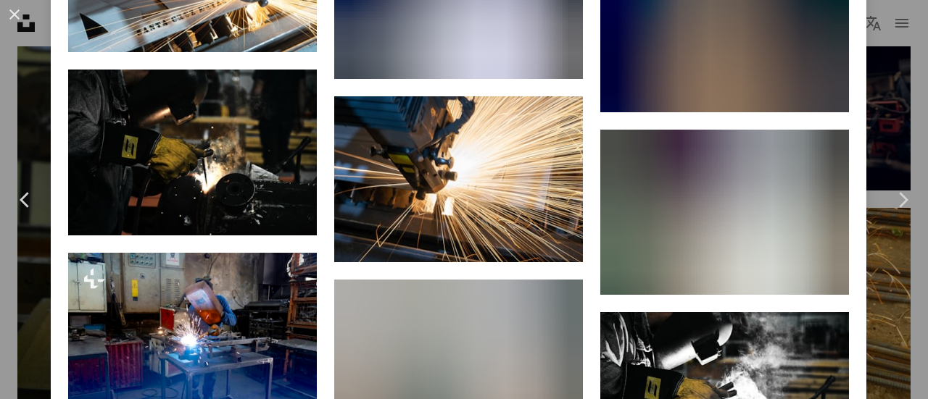
scroll to position [3719, 0]
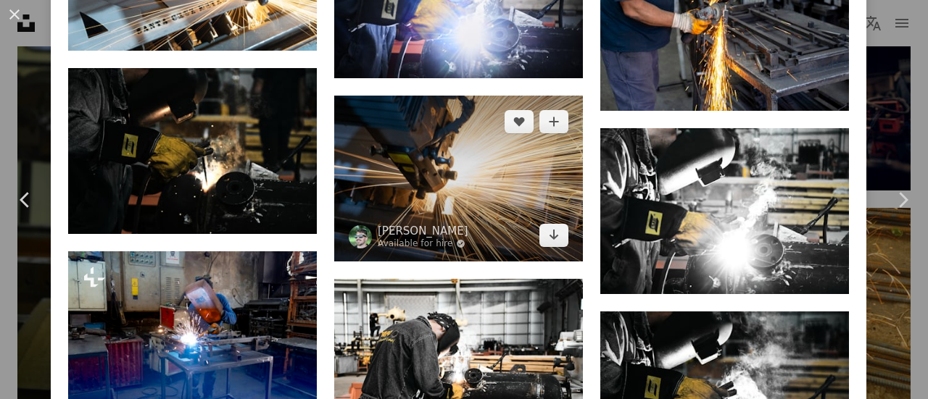
click at [508, 138] on img at bounding box center [458, 179] width 249 height 166
